Goal: Information Seeking & Learning: Learn about a topic

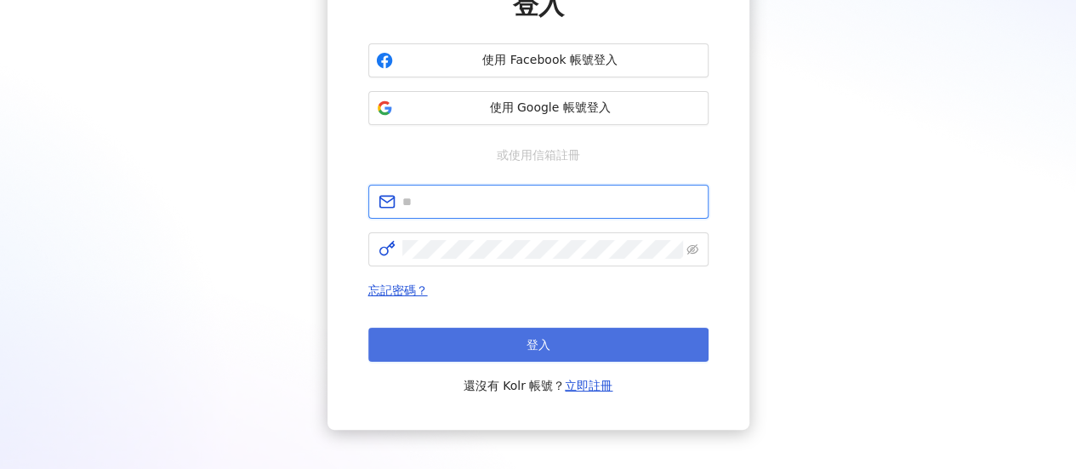
type input "**********"
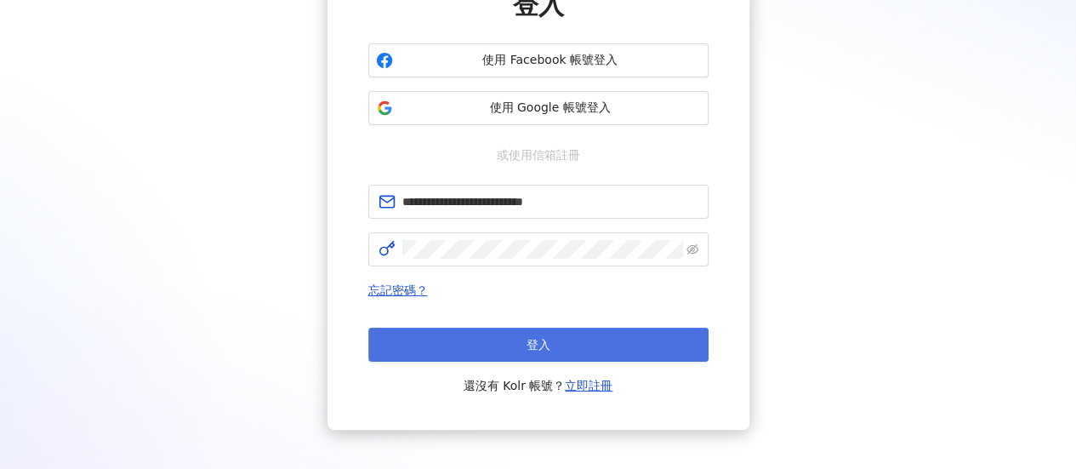
click at [490, 351] on button "登入" at bounding box center [538, 345] width 340 height 34
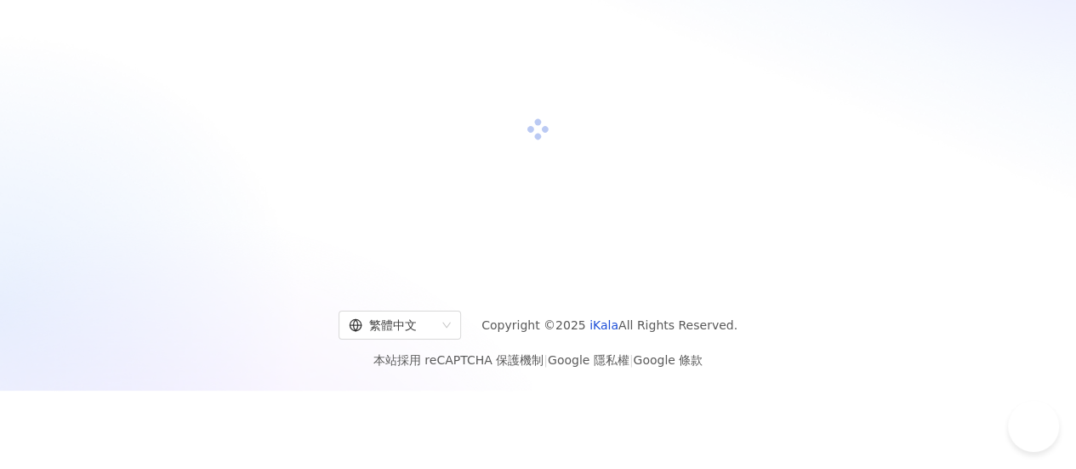
scroll to position [170, 0]
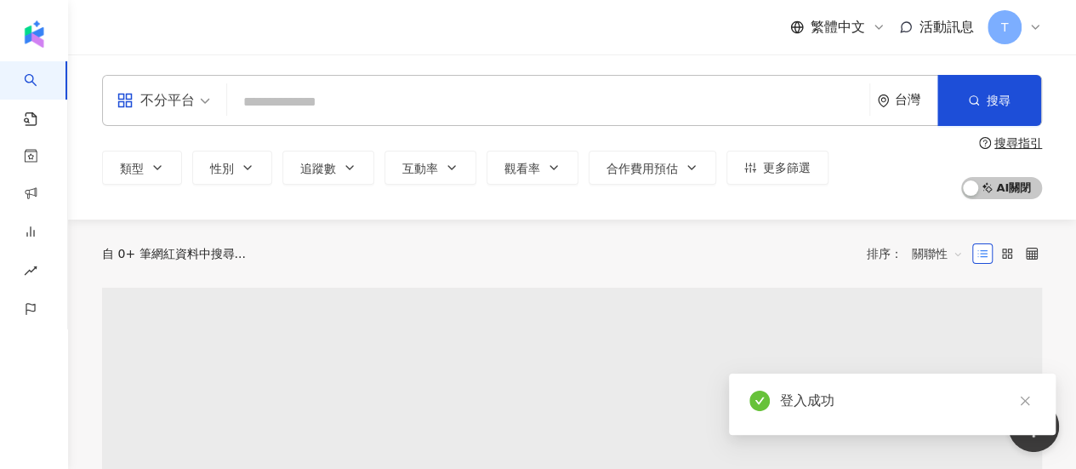
click at [448, 100] on input "search" at bounding box center [548, 102] width 629 height 32
type input "**********"
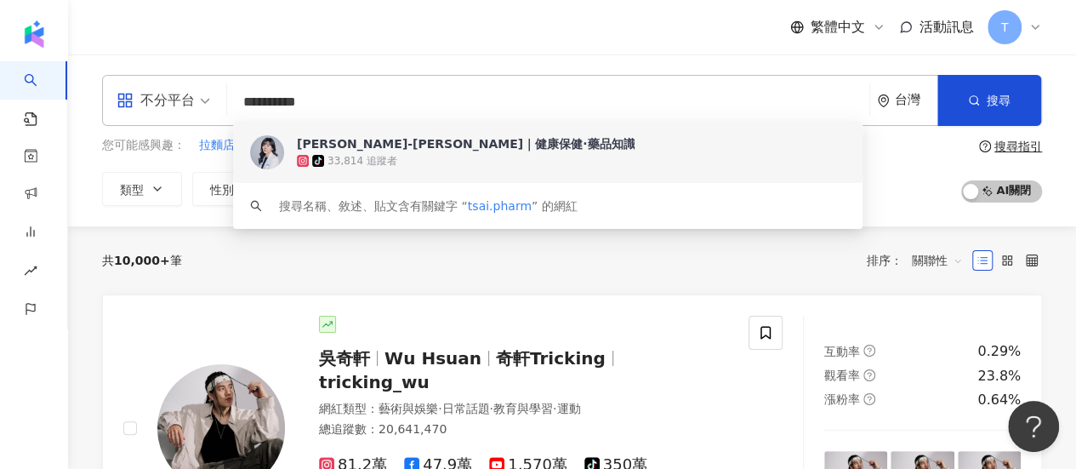
click at [436, 166] on div "tiktok-icon 33,814 追蹤者" at bounding box center [571, 160] width 549 height 17
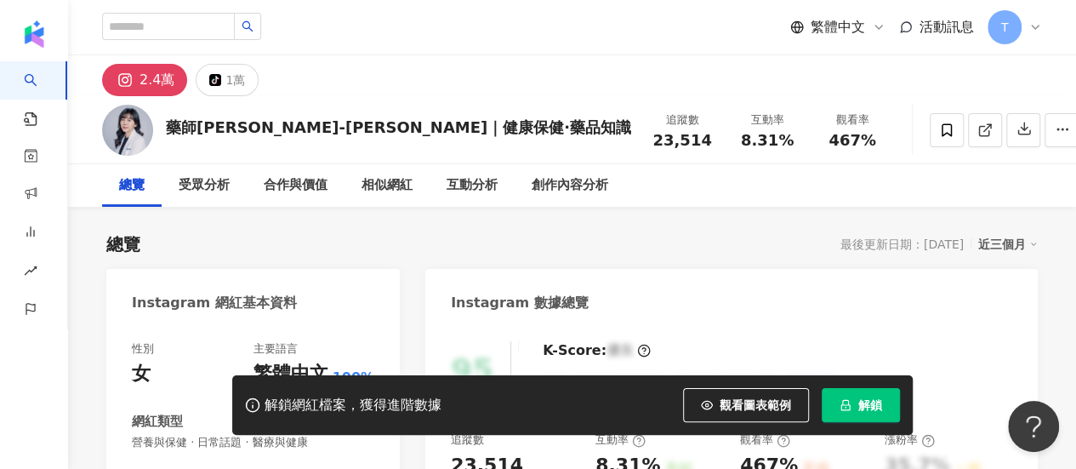
click at [841, 409] on icon "lock" at bounding box center [845, 405] width 9 height 11
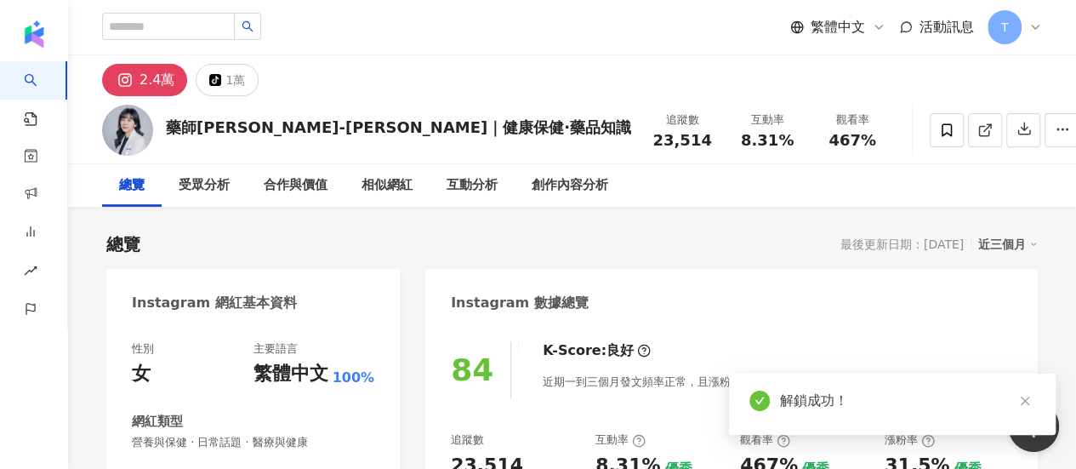
scroll to position [170, 0]
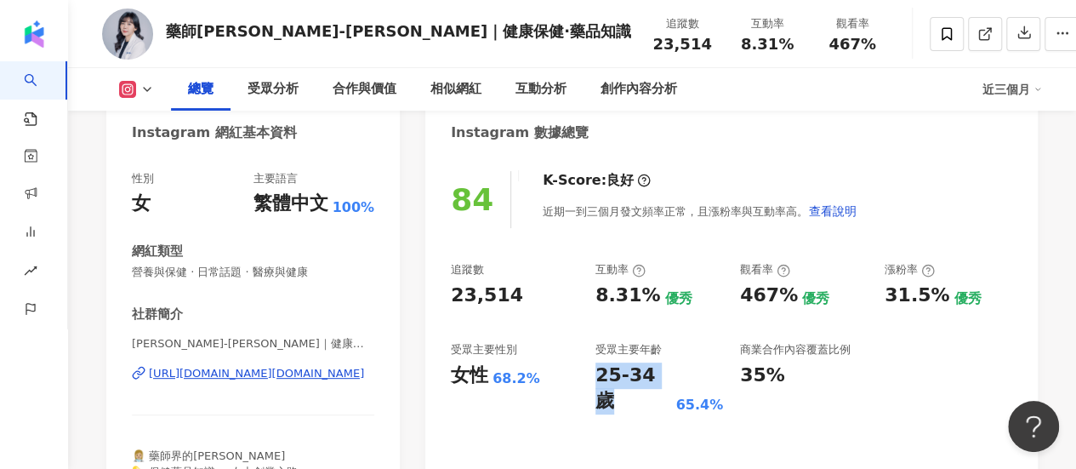
drag, startPoint x: 599, startPoint y: 374, endPoint x: 666, endPoint y: 381, distance: 67.7
click at [666, 381] on div "25-34 歲" at bounding box center [634, 388] width 76 height 53
copy div "25-34 歲"
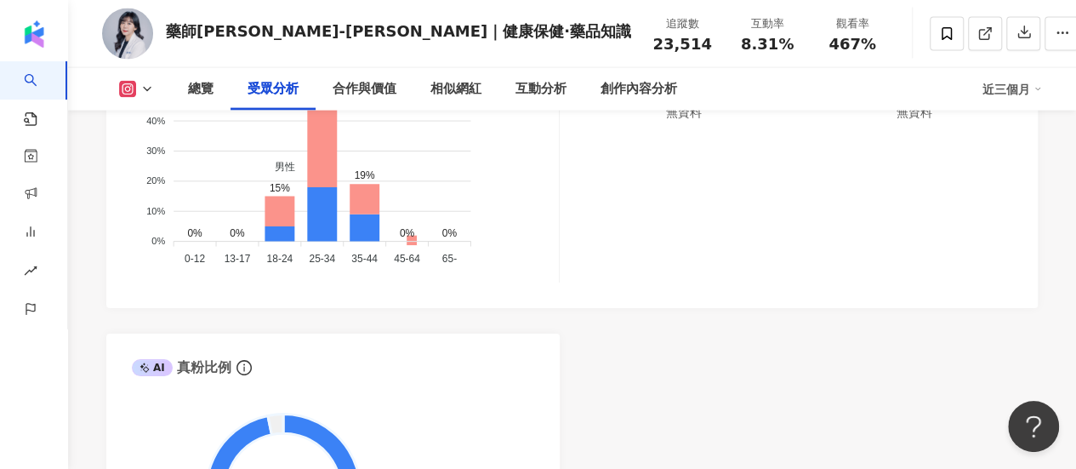
scroll to position [2638, 0]
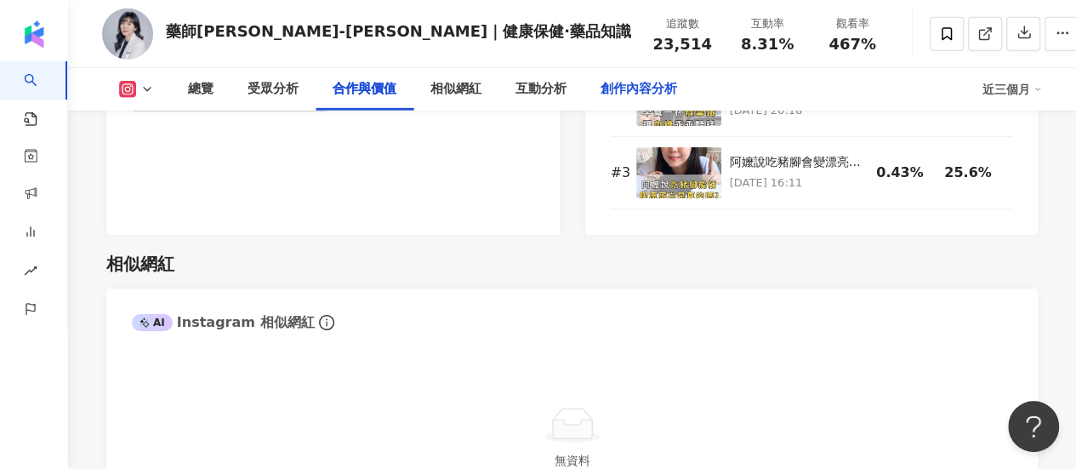
drag, startPoint x: 623, startPoint y: 94, endPoint x: 621, endPoint y: 151, distance: 56.2
click at [623, 94] on div "創作內容分析" at bounding box center [639, 89] width 77 height 20
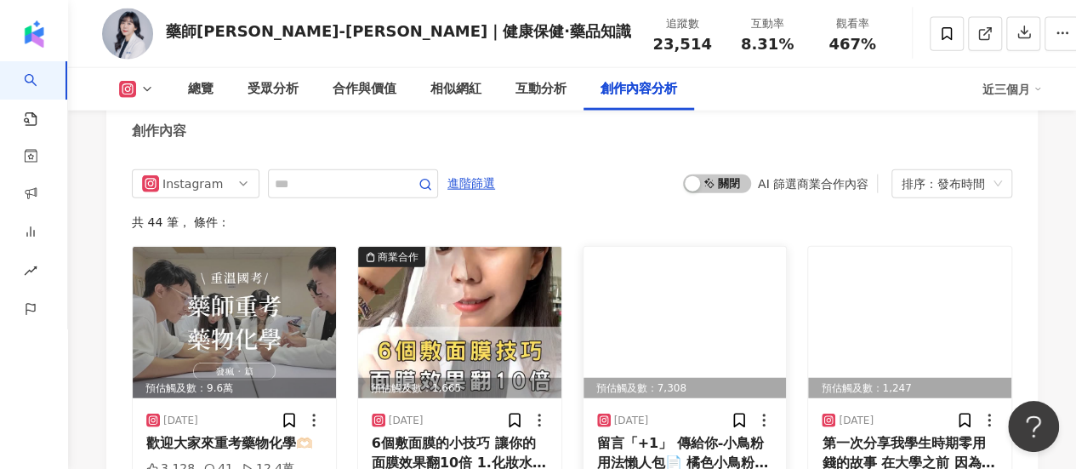
scroll to position [5313, 0]
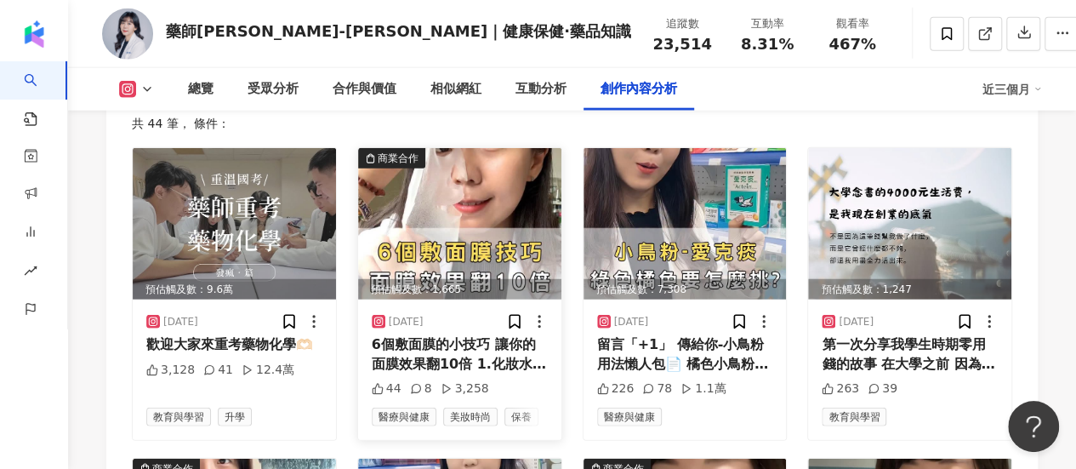
click at [514, 224] on img at bounding box center [459, 223] width 203 height 151
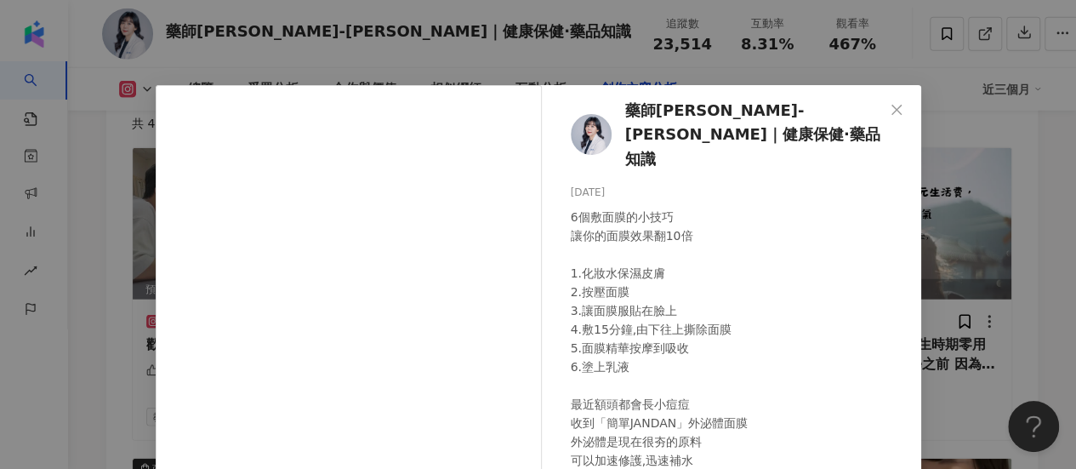
scroll to position [294, 0]
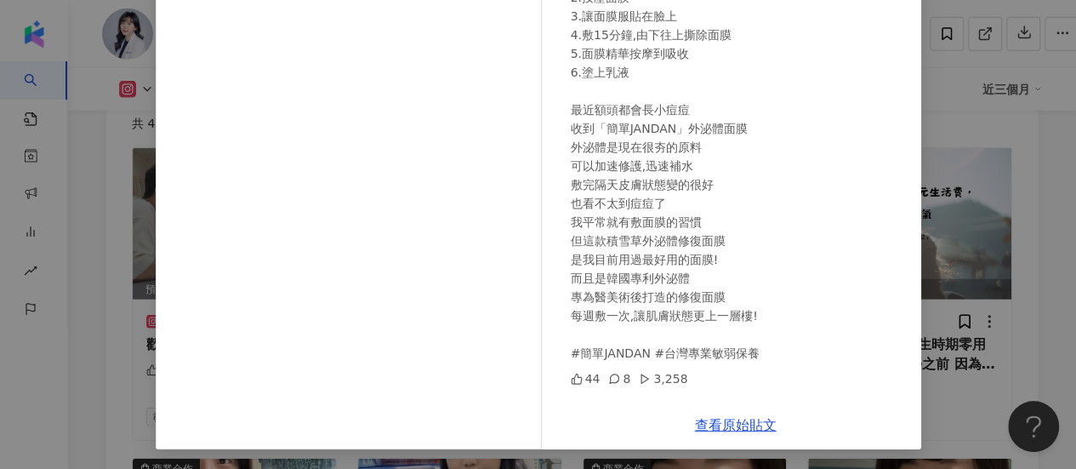
drag, startPoint x: 79, startPoint y: 189, endPoint x: 171, endPoint y: 125, distance: 111.9
click at [80, 189] on div "藥師菜菜子-蔡俐萍藥師｜健康保健·藥品知識 2025/8/19 6個敷面膜的小技巧 讓你的面膜效果翻10倍 1.化妝水保濕皮膚 2.按壓面膜 3.讓面膜服貼在…" at bounding box center [538, 234] width 1076 height 469
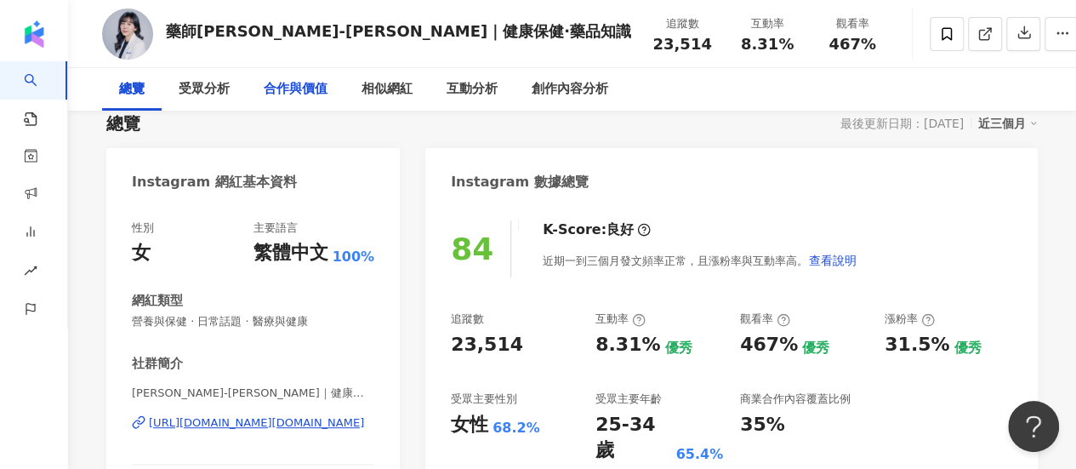
scroll to position [0, 0]
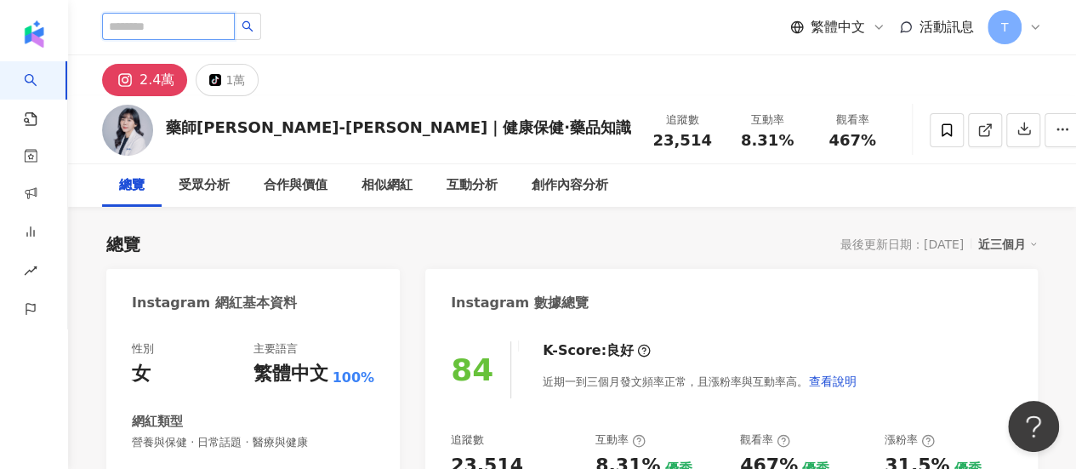
click at [179, 29] on input "search" at bounding box center [168, 26] width 133 height 27
paste input "**********"
type input "**********"
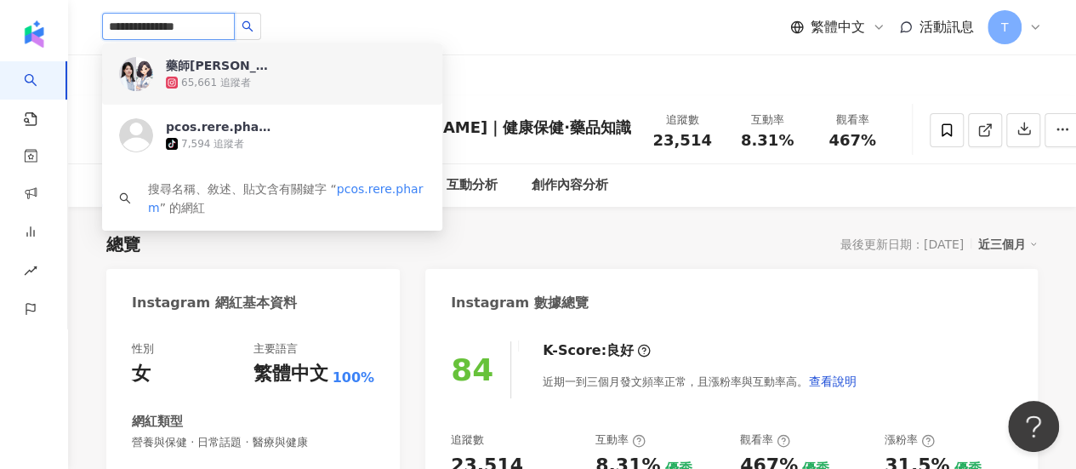
click at [341, 72] on div "藥師瑞瑞洪偲薰｜多囊女生控糖減重 65,661 追蹤者" at bounding box center [296, 74] width 260 height 34
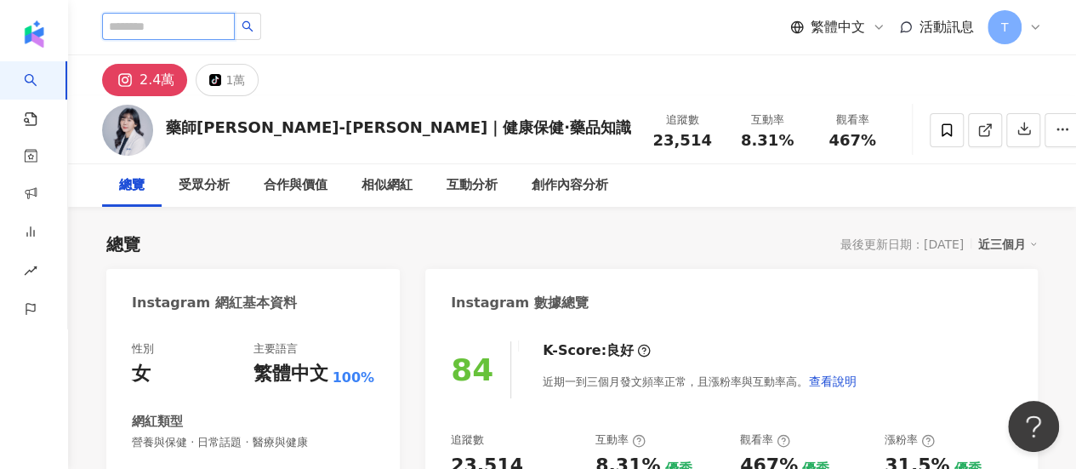
paste input "**********"
type input "**********"
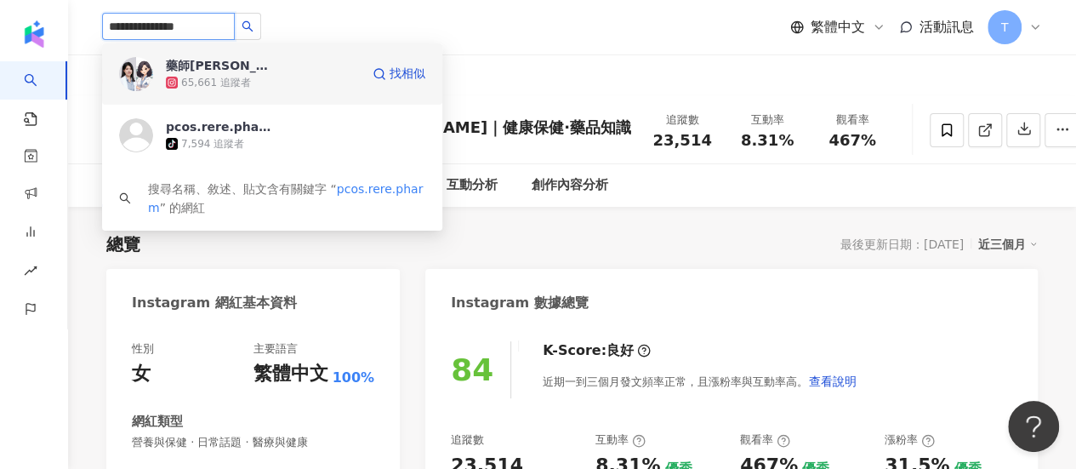
click at [263, 69] on div "藥師瑞瑞洪偲薰｜多囊女生控糖減重" at bounding box center [221, 65] width 111 height 17
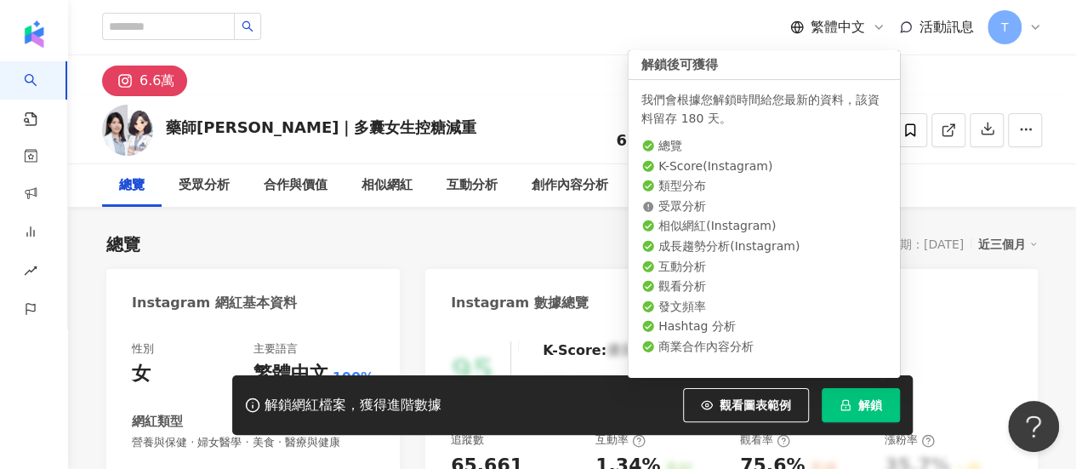
click at [872, 402] on span "解鎖" at bounding box center [871, 405] width 24 height 14
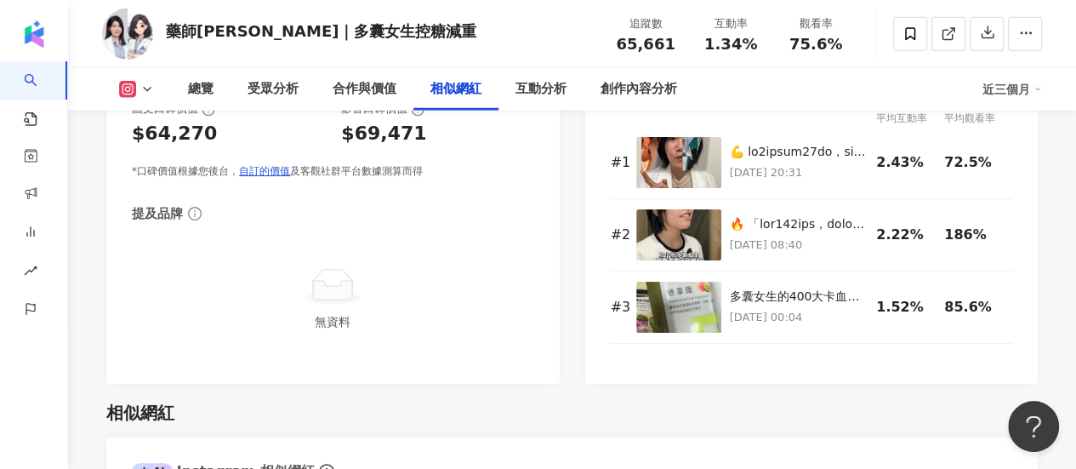
scroll to position [2723, 0]
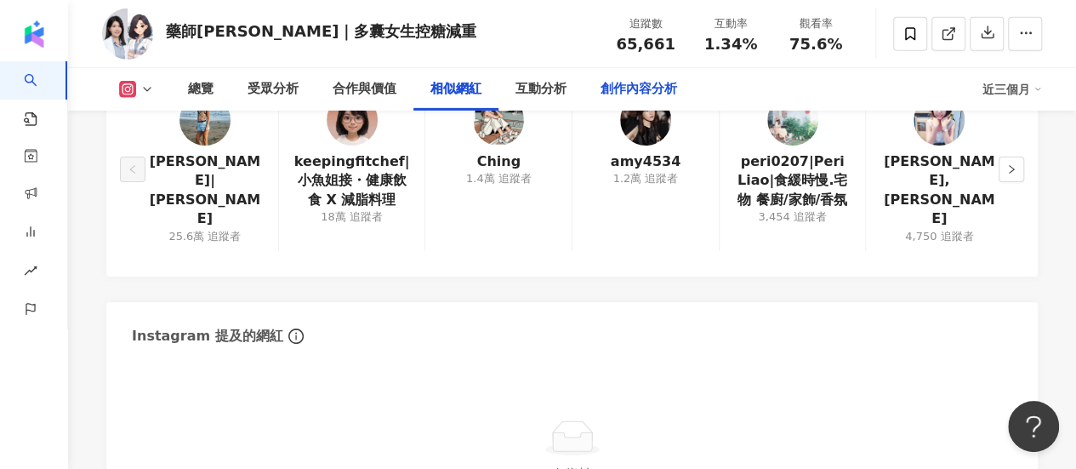
click at [659, 101] on div "創作內容分析" at bounding box center [639, 89] width 111 height 43
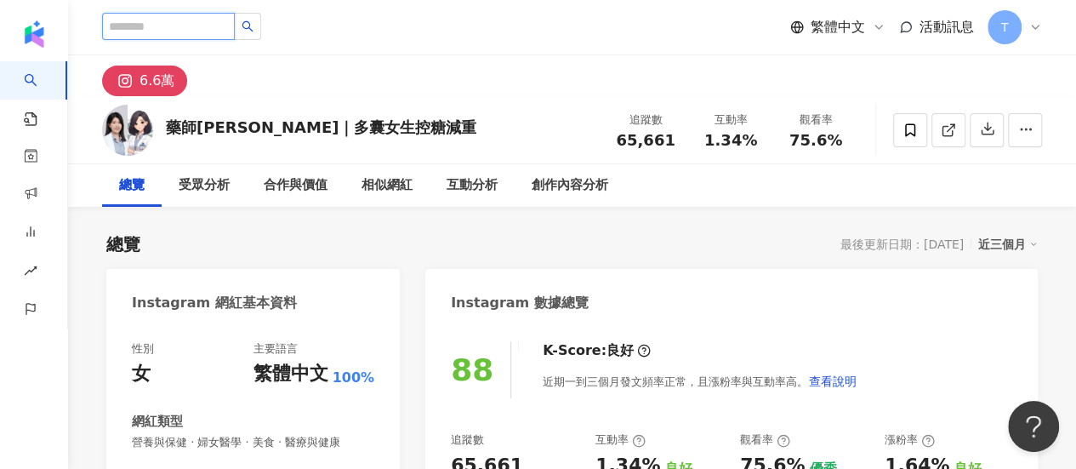
click at [197, 26] on input "search" at bounding box center [168, 26] width 133 height 27
paste input "**********"
type input "**********"
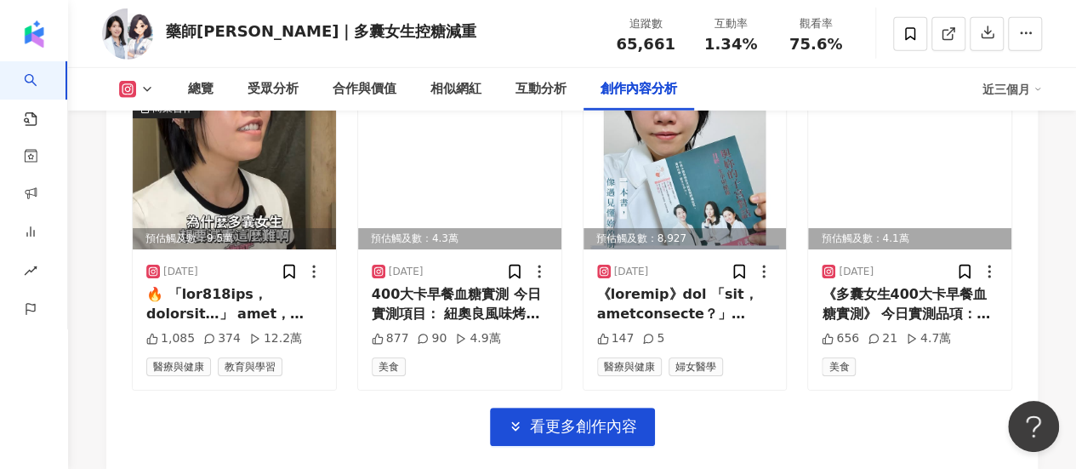
scroll to position [5992, 0]
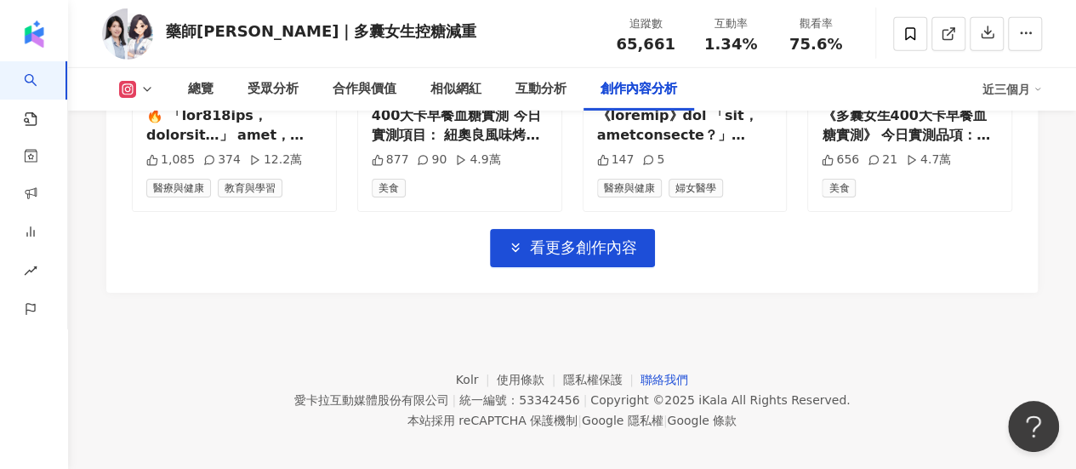
click at [665, 373] on link "聯絡我們" at bounding box center [665, 380] width 48 height 14
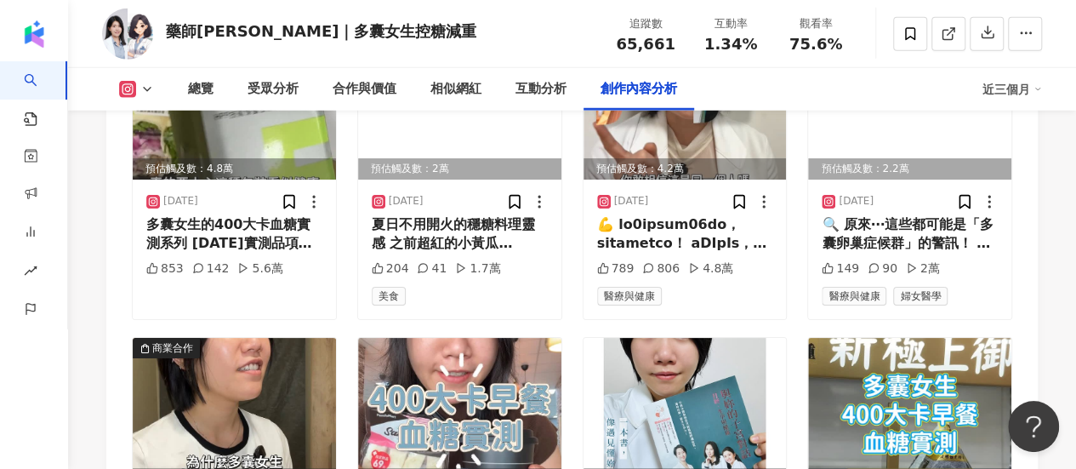
scroll to position [5396, 0]
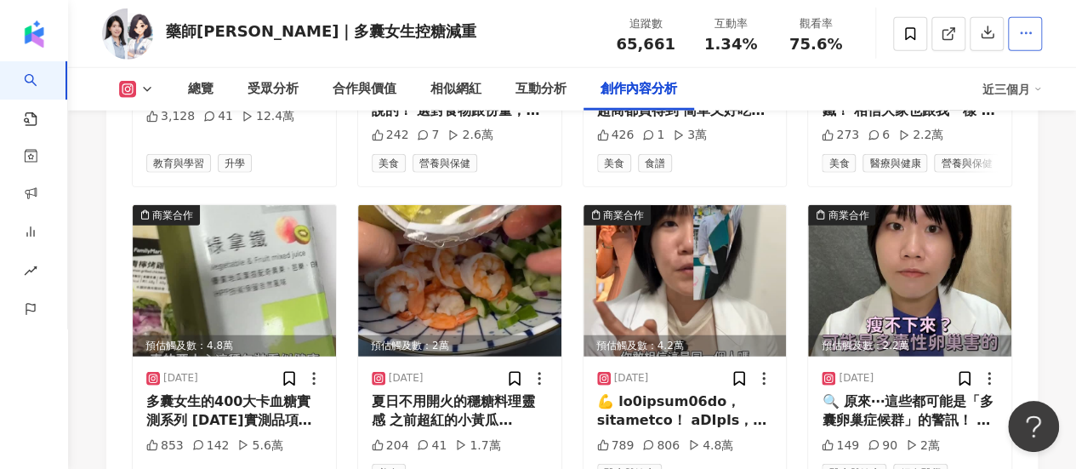
click at [1031, 41] on icon "button" at bounding box center [1026, 33] width 15 height 15
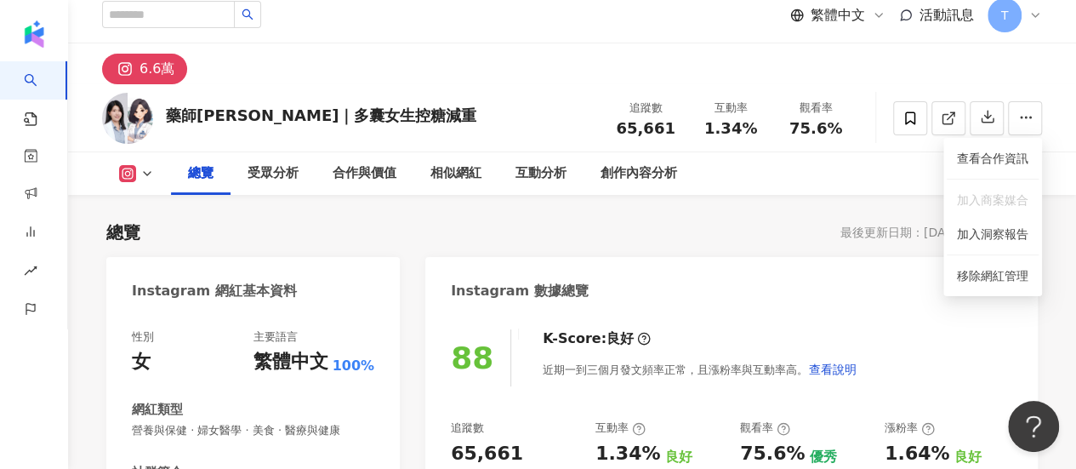
scroll to position [0, 0]
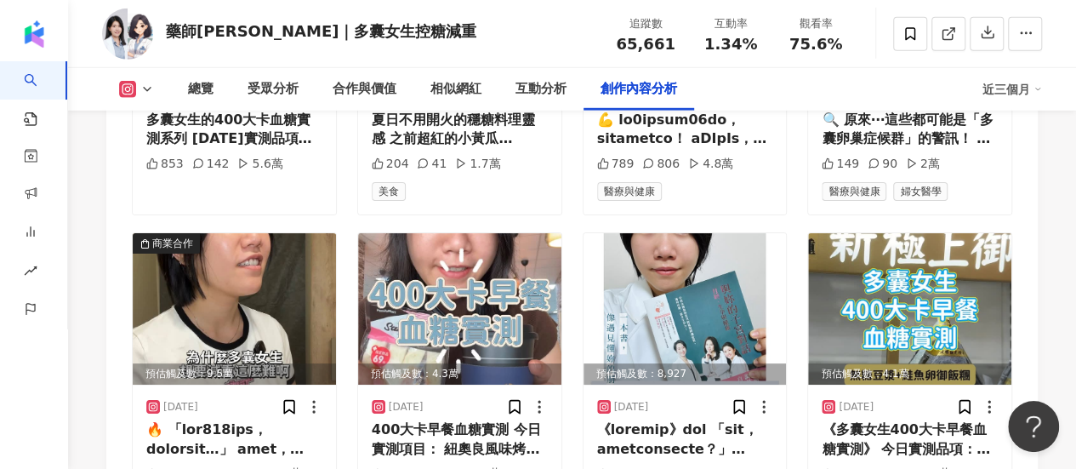
scroll to position [5720, 0]
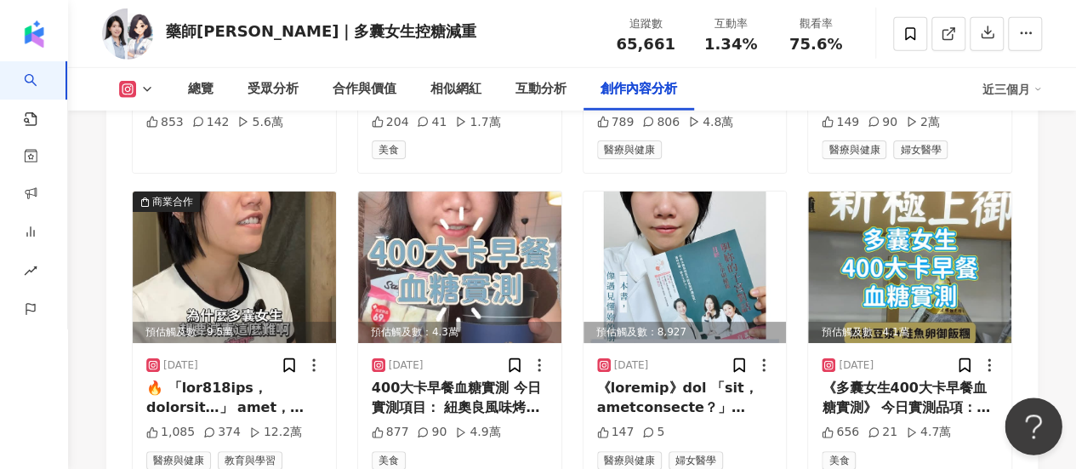
click at [1038, 427] on button "Open Beacon popover" at bounding box center [1030, 422] width 51 height 51
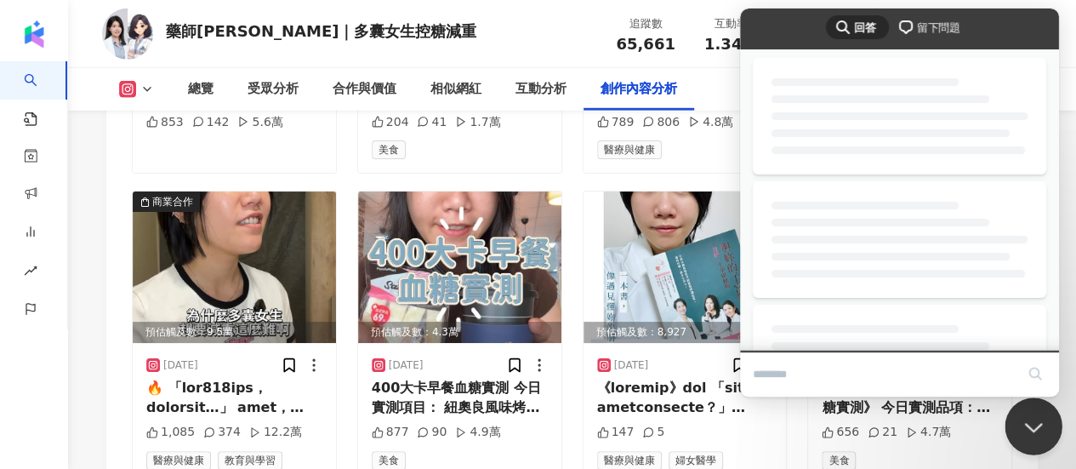
scroll to position [0, 0]
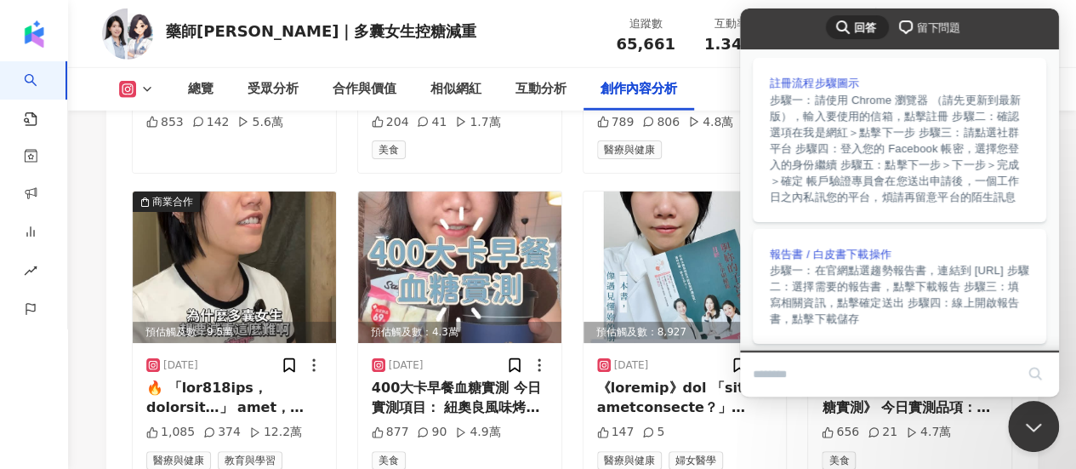
click at [1034, 416] on button "Close Beacon popover" at bounding box center [1030, 422] width 51 height 51
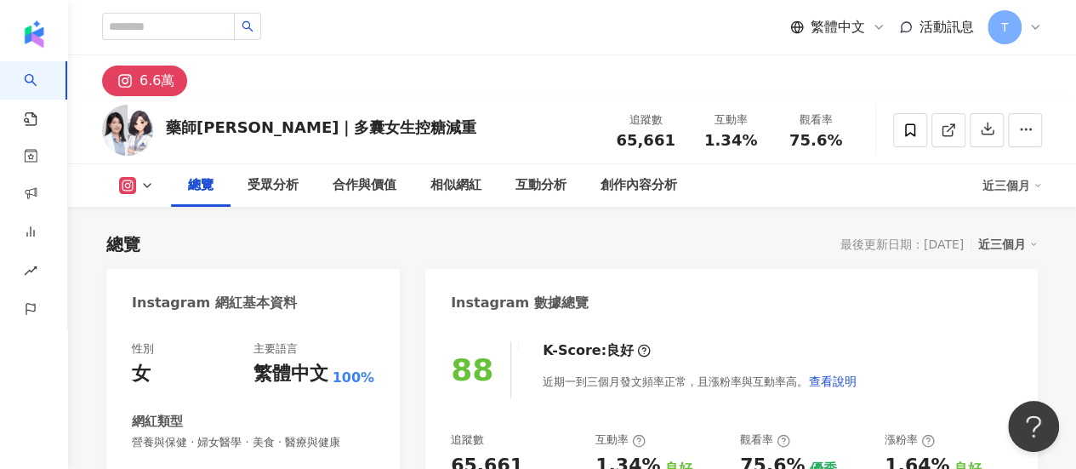
click at [1042, 22] on div "繁體中文 活動訊息 T" at bounding box center [572, 27] width 1008 height 54
click at [1040, 25] on icon at bounding box center [1036, 27] width 14 height 14
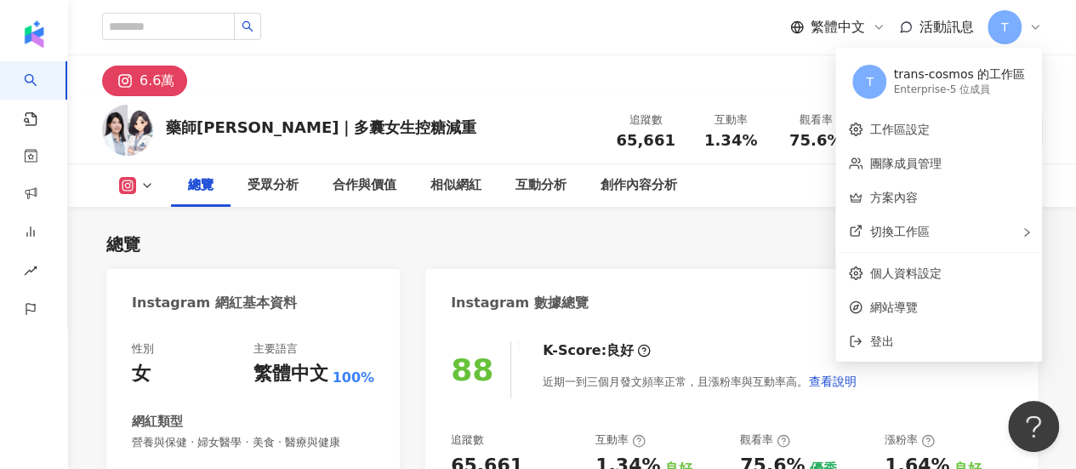
click at [708, 253] on div "總覽 最後更新日期：2025/8/26 近三個月" at bounding box center [572, 244] width 932 height 24
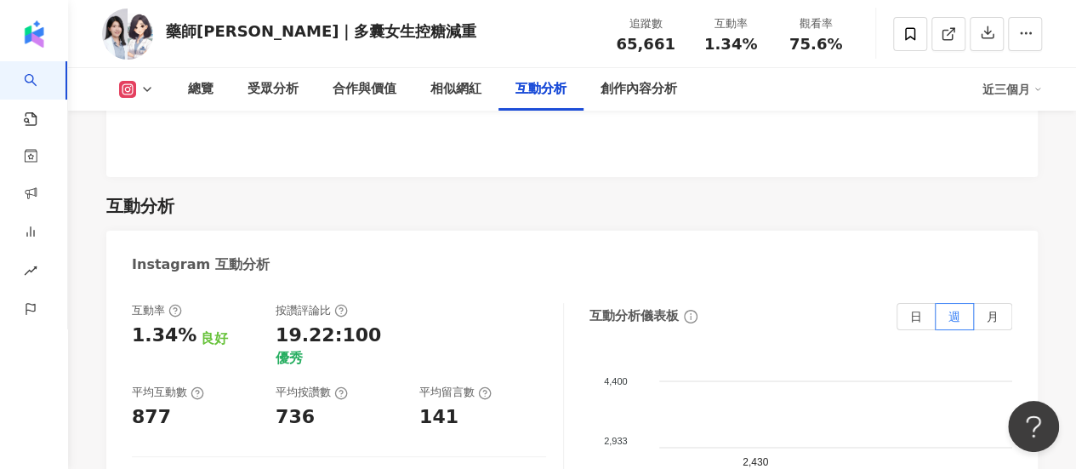
scroll to position [3780, 0]
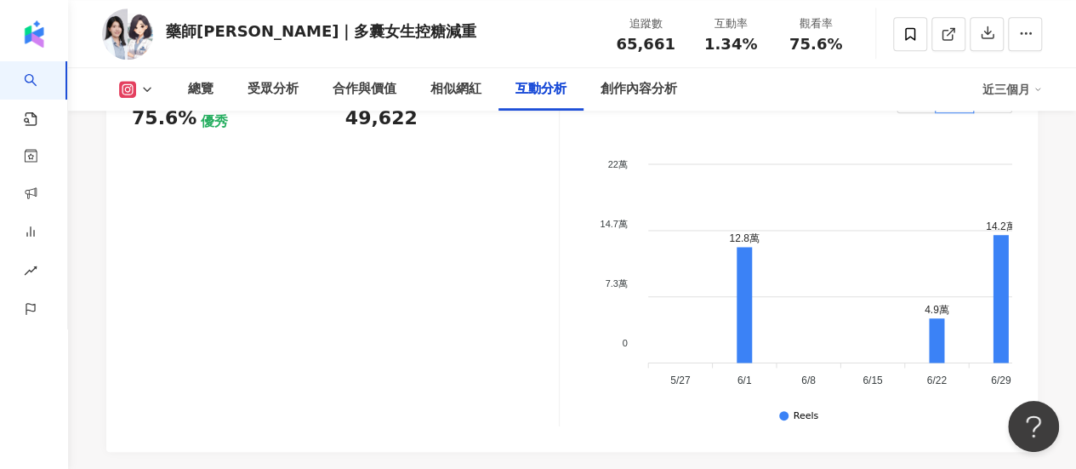
drag, startPoint x: 440, startPoint y: 288, endPoint x: 424, endPoint y: 226, distance: 64.2
click at [441, 288] on div "Reels 觀看率 75.6% 優秀 Reels 平均觀看數 49,622" at bounding box center [346, 256] width 428 height 340
